Goal: Find specific page/section: Find specific page/section

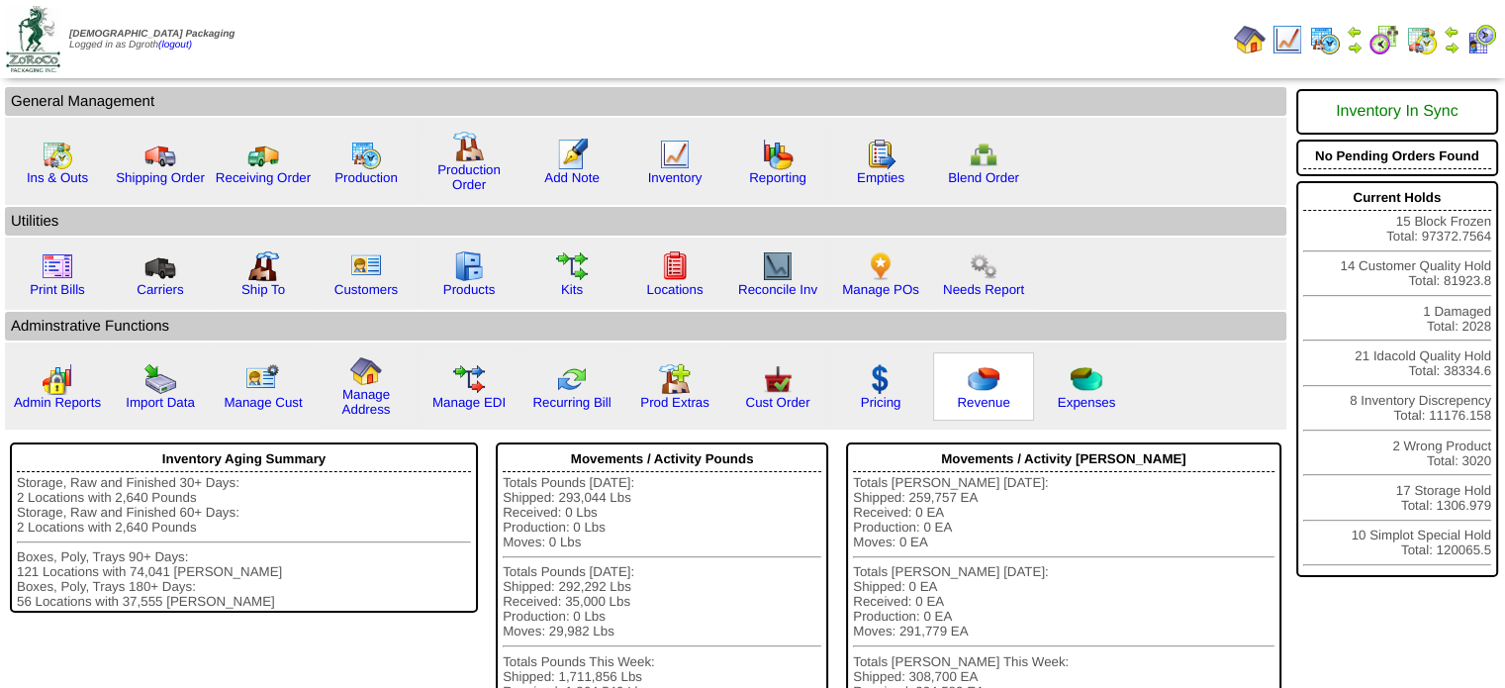
click at [958, 375] on div "Revenue" at bounding box center [983, 386] width 101 height 68
click at [969, 391] on img at bounding box center [984, 379] width 32 height 32
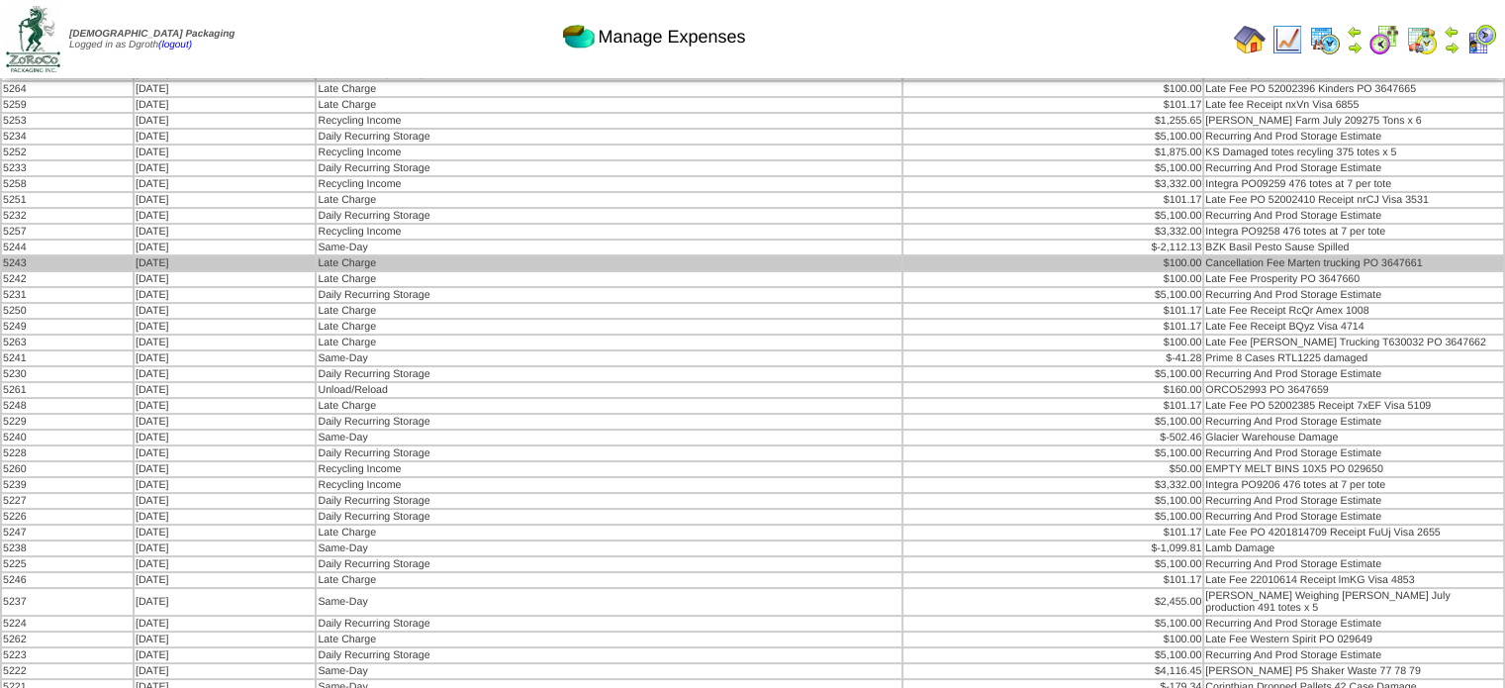
scroll to position [297, 0]
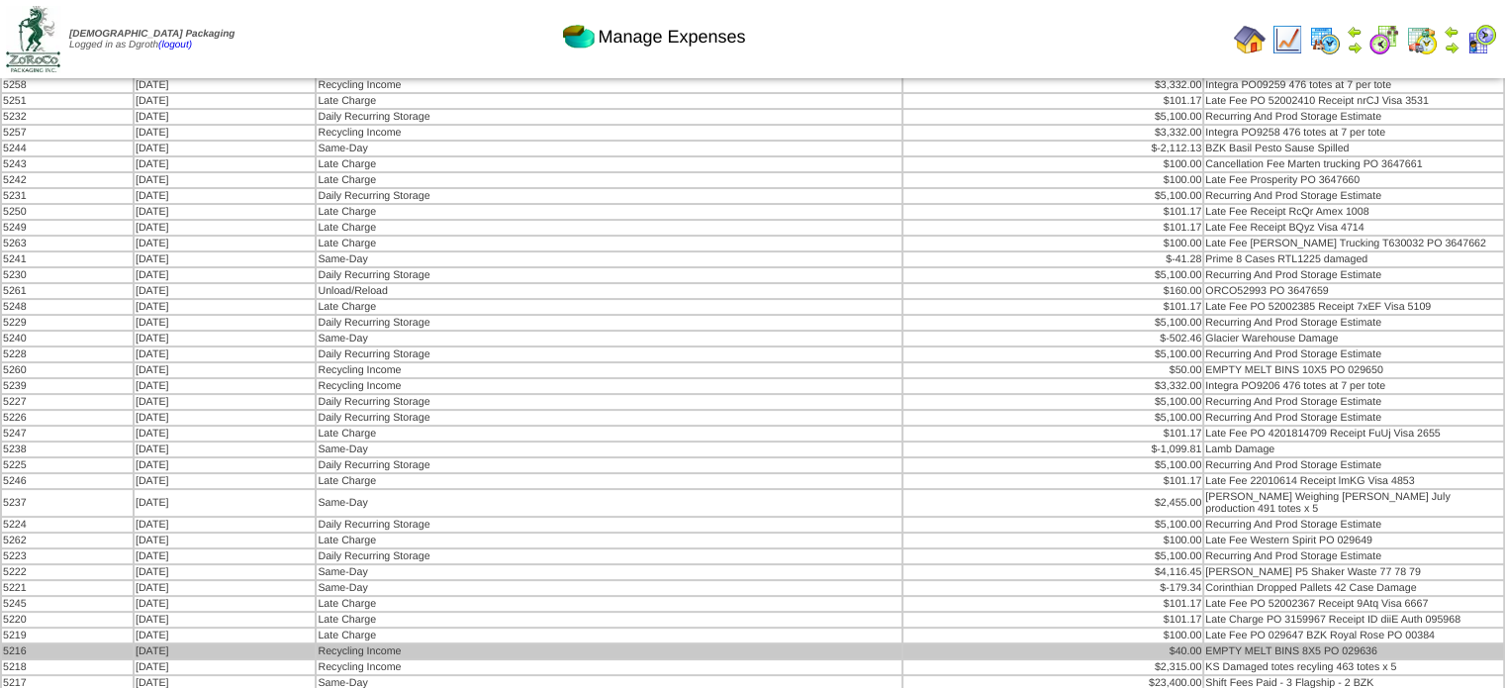
click at [968, 645] on div "$40.00" at bounding box center [1053, 651] width 297 height 12
click at [599, 644] on td "Recycling Income" at bounding box center [609, 651] width 585 height 14
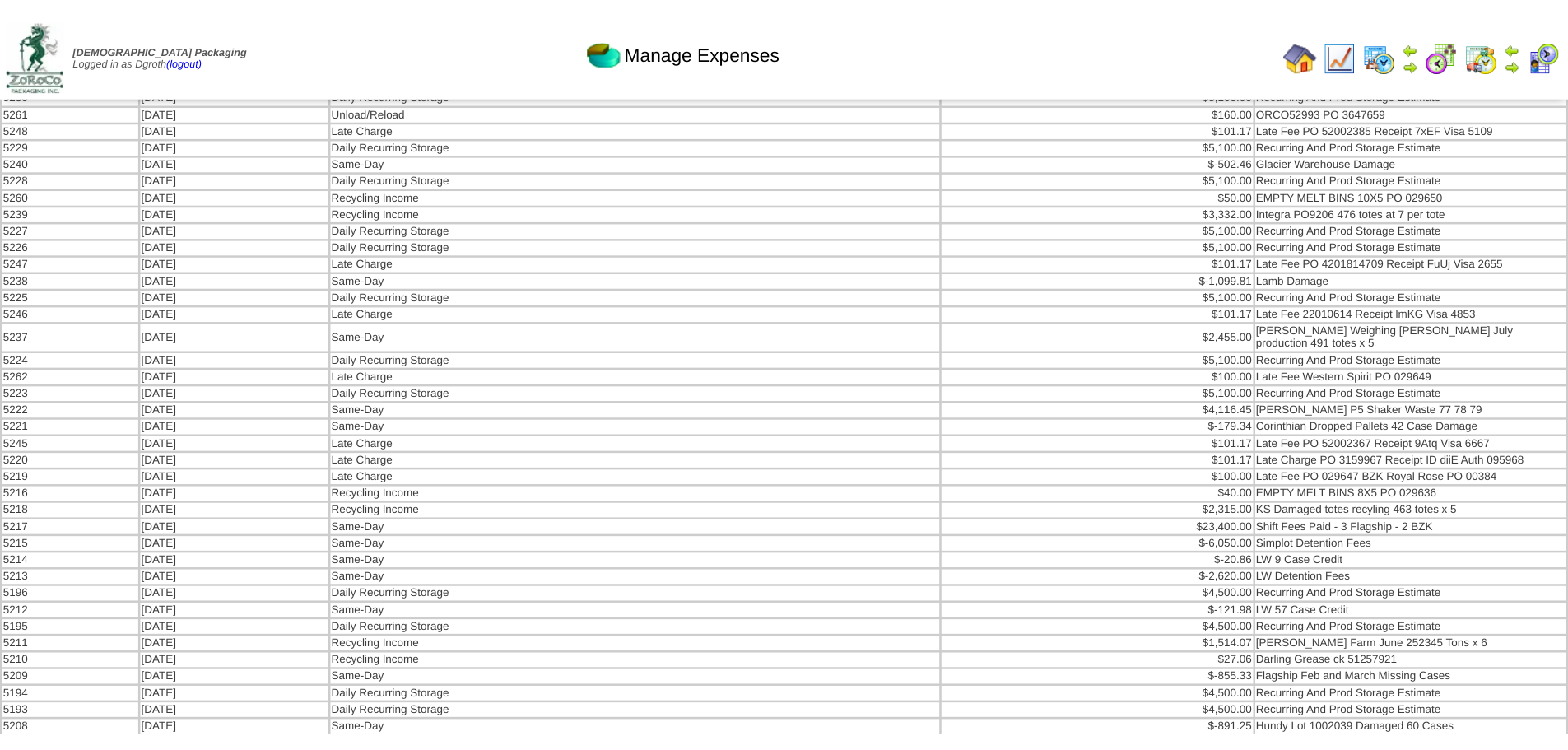
scroll to position [402, 0]
